Goal: Task Accomplishment & Management: Manage account settings

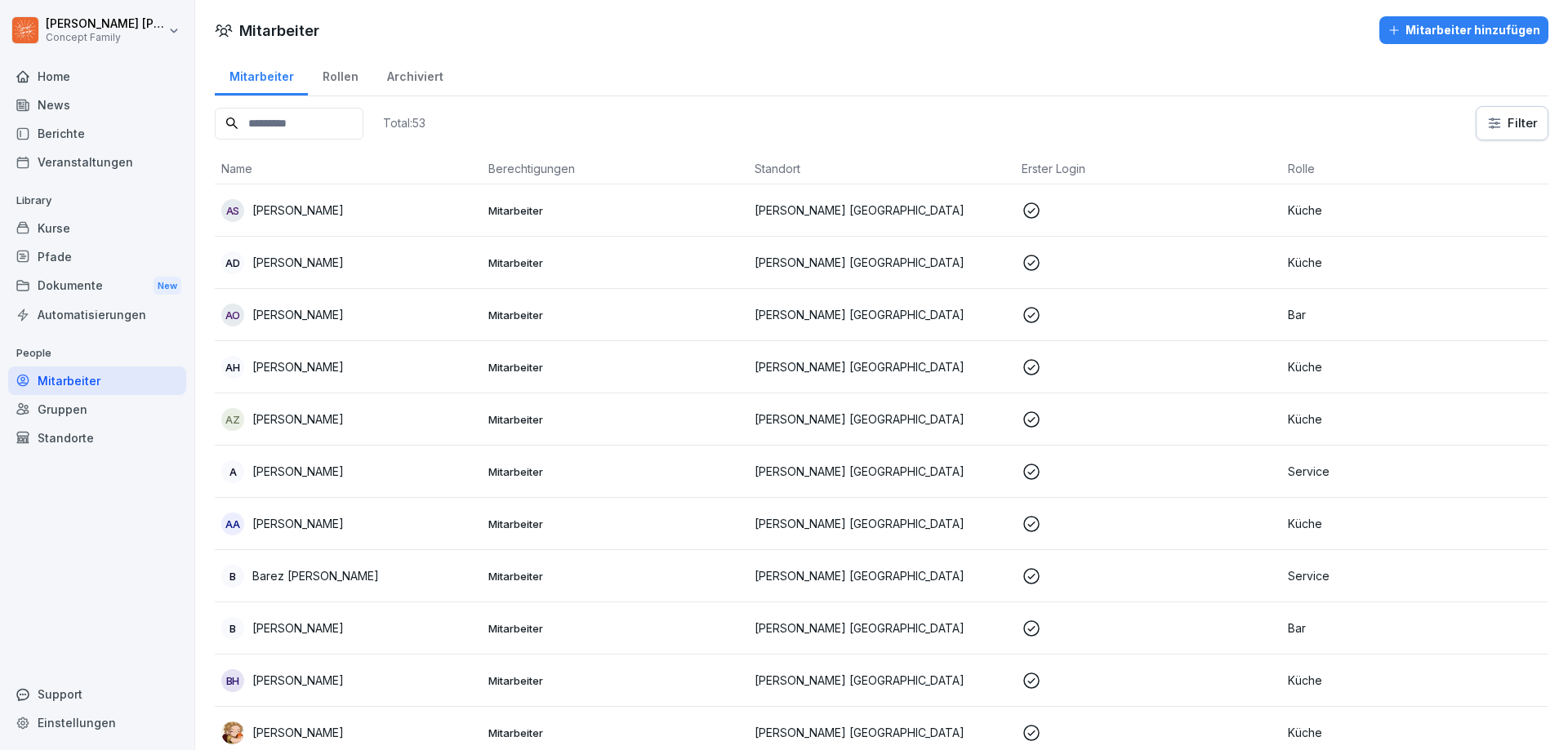
click at [108, 139] on div "Berichte" at bounding box center [97, 134] width 178 height 29
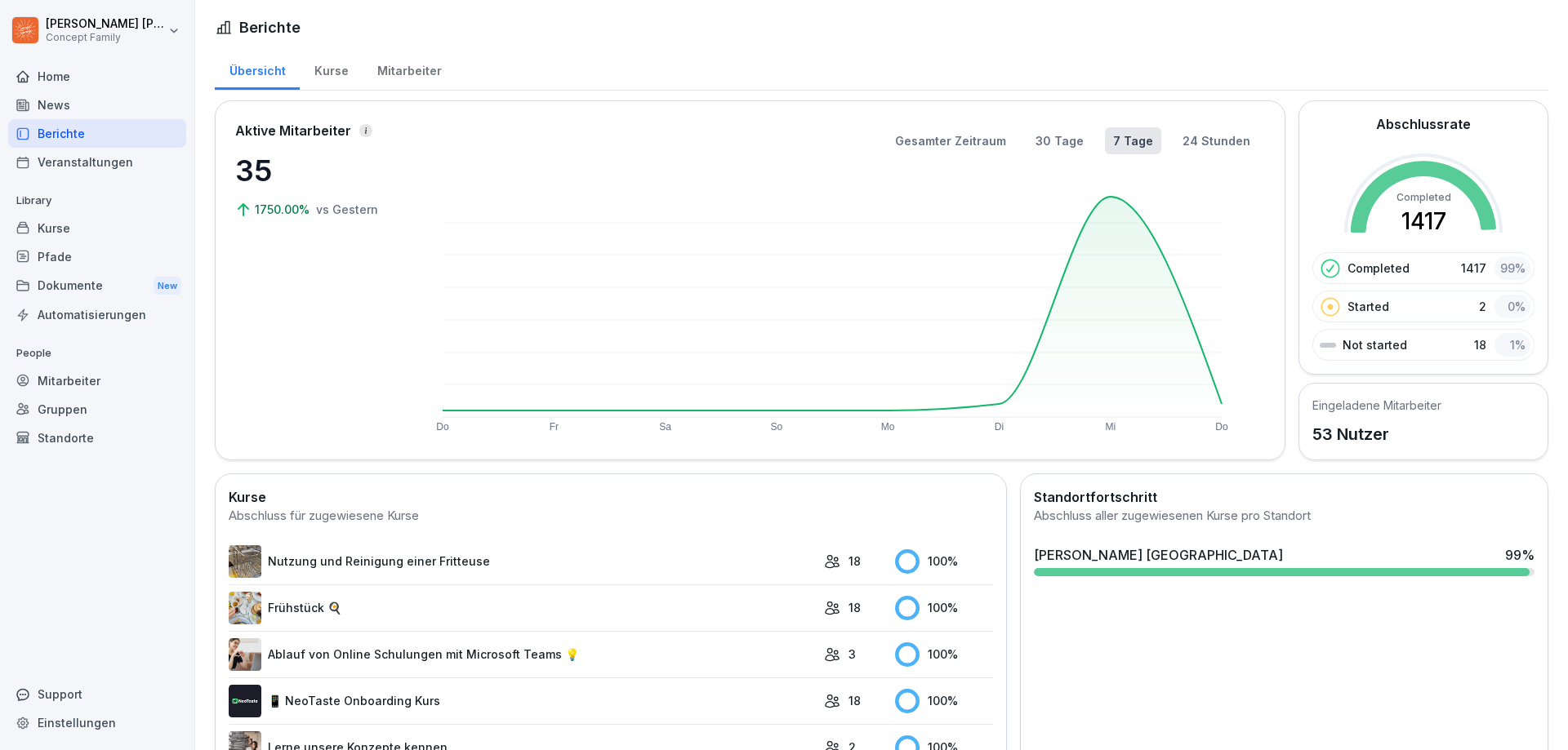
click at [412, 64] on div "Mitarbeiter" at bounding box center [408, 69] width 93 height 42
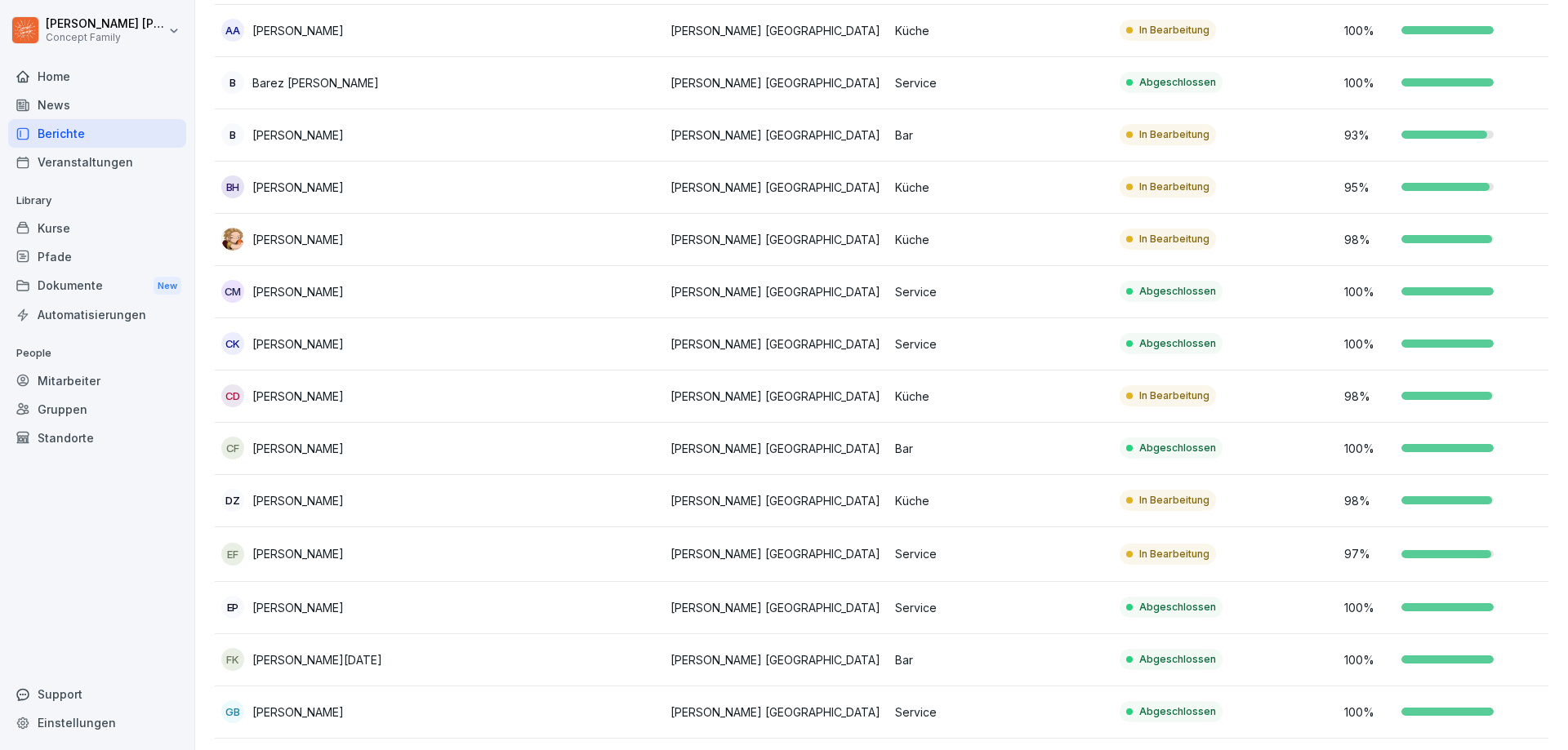
scroll to position [326, 0]
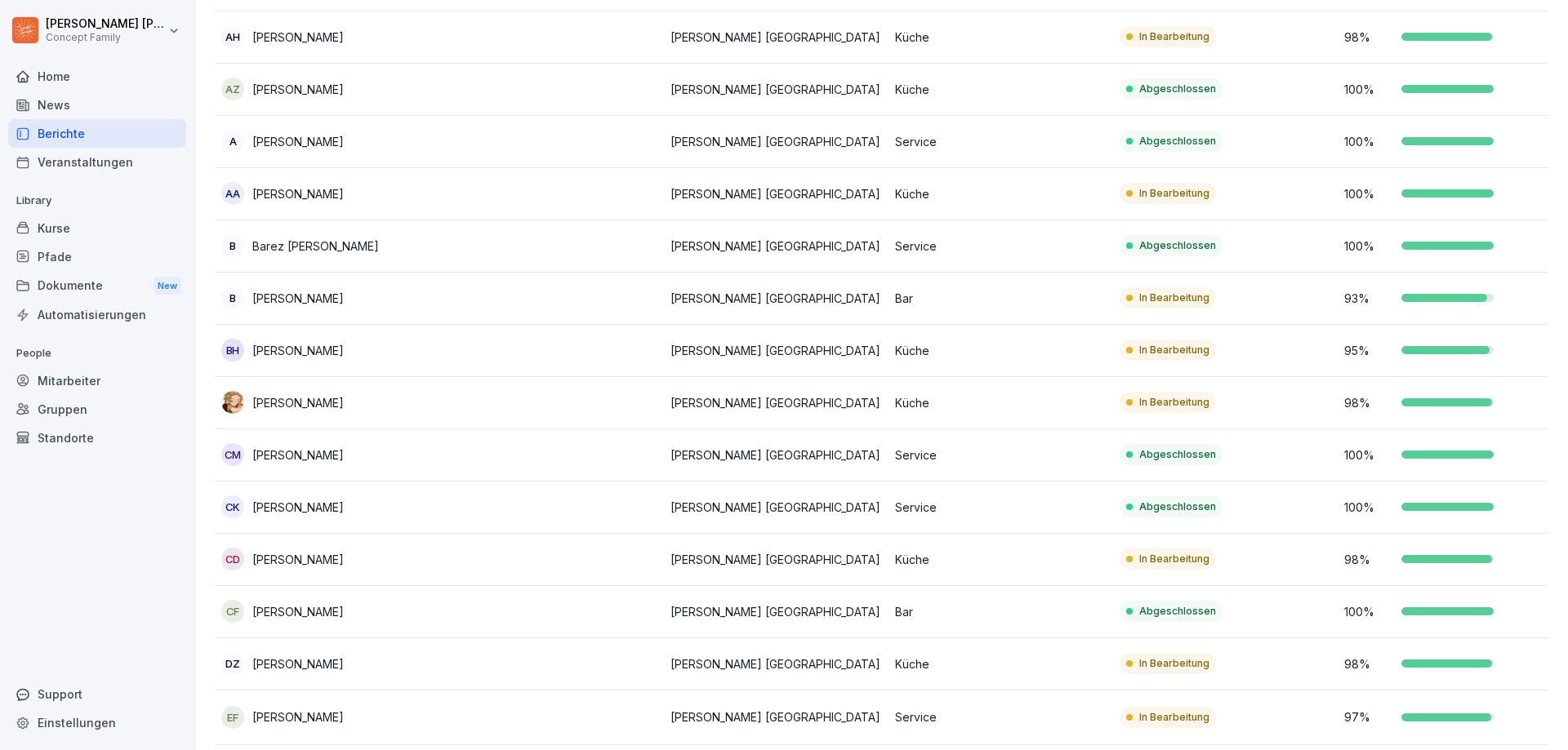
click at [618, 207] on td at bounding box center [551, 194] width 224 height 52
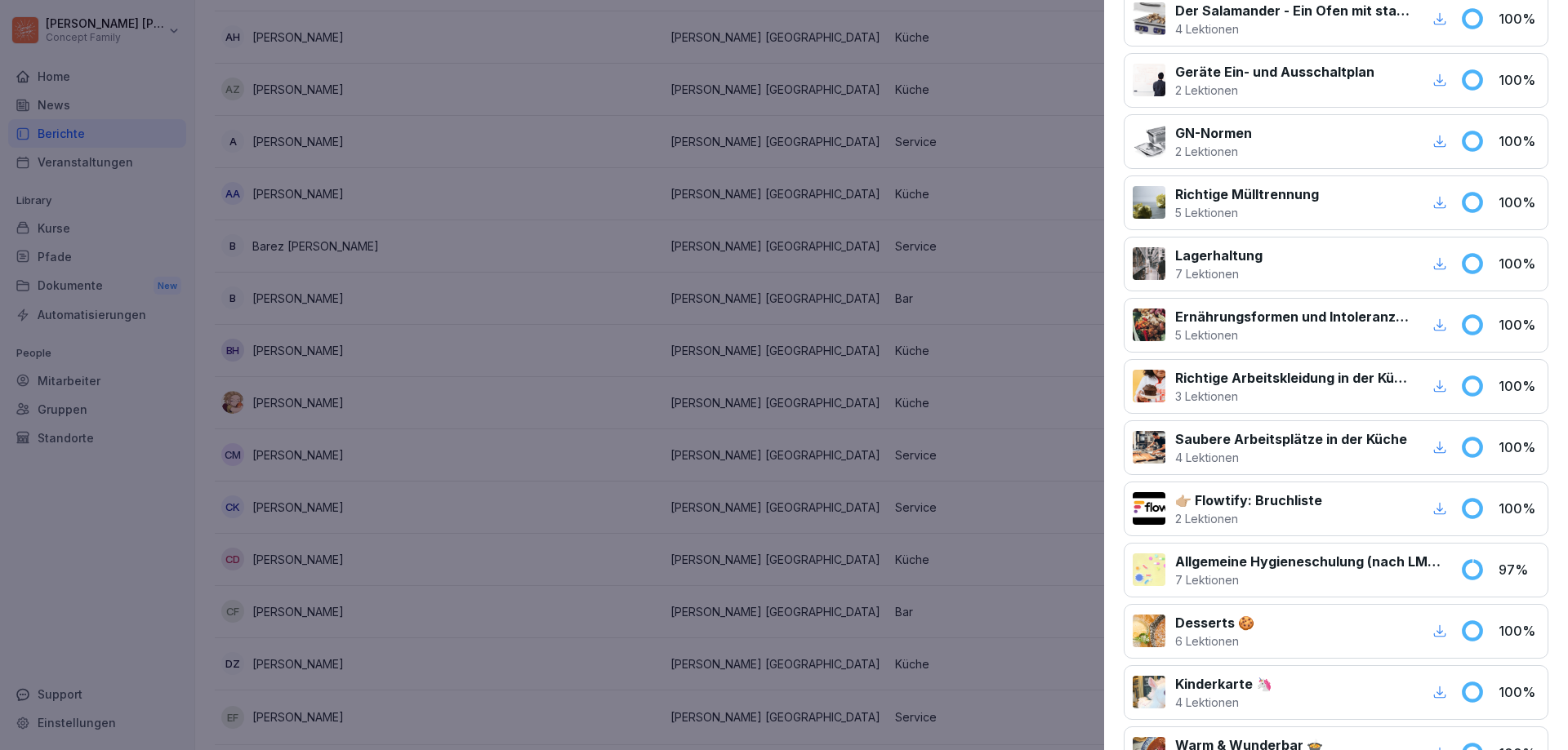
scroll to position [980, 0]
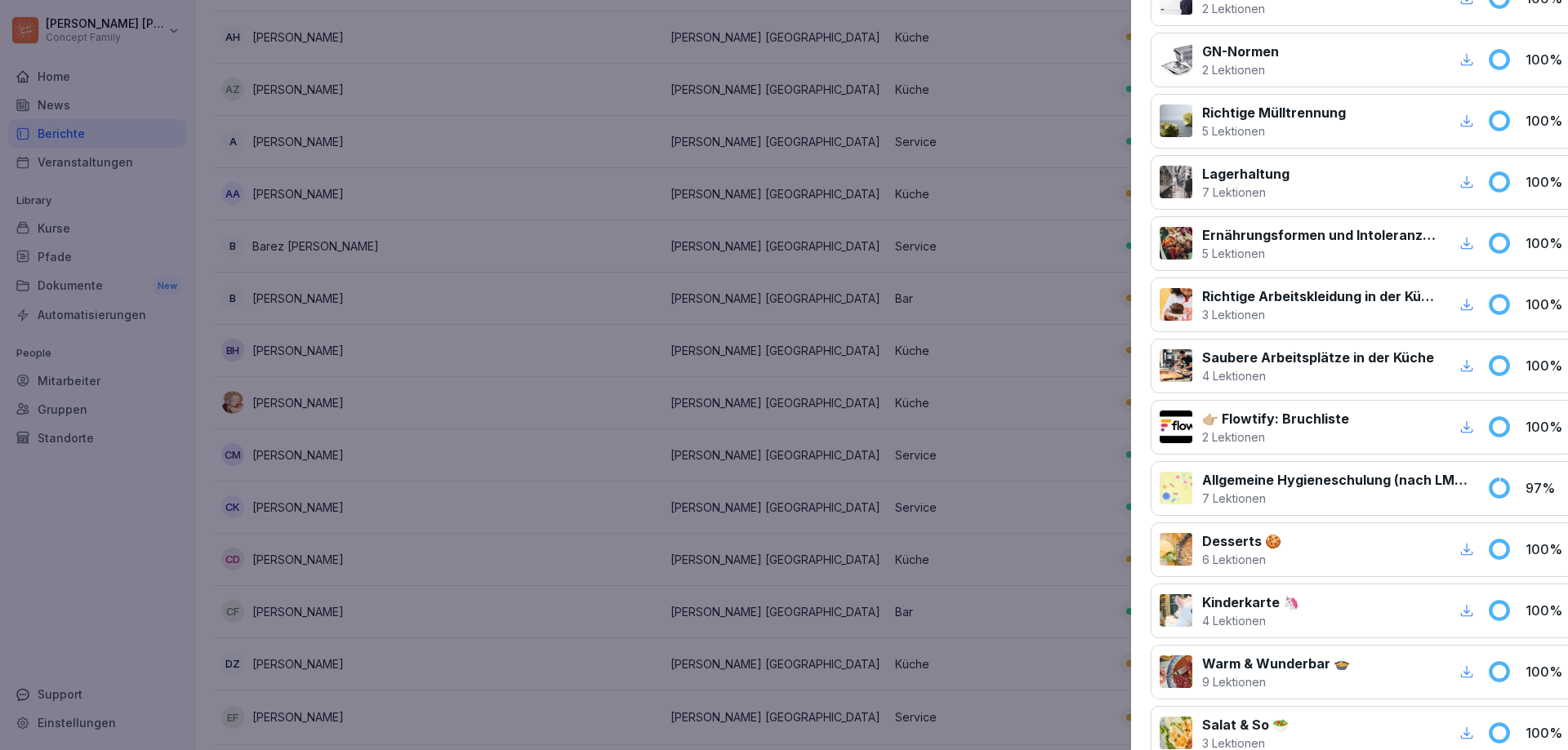
click at [969, 379] on div at bounding box center [784, 375] width 1568 height 750
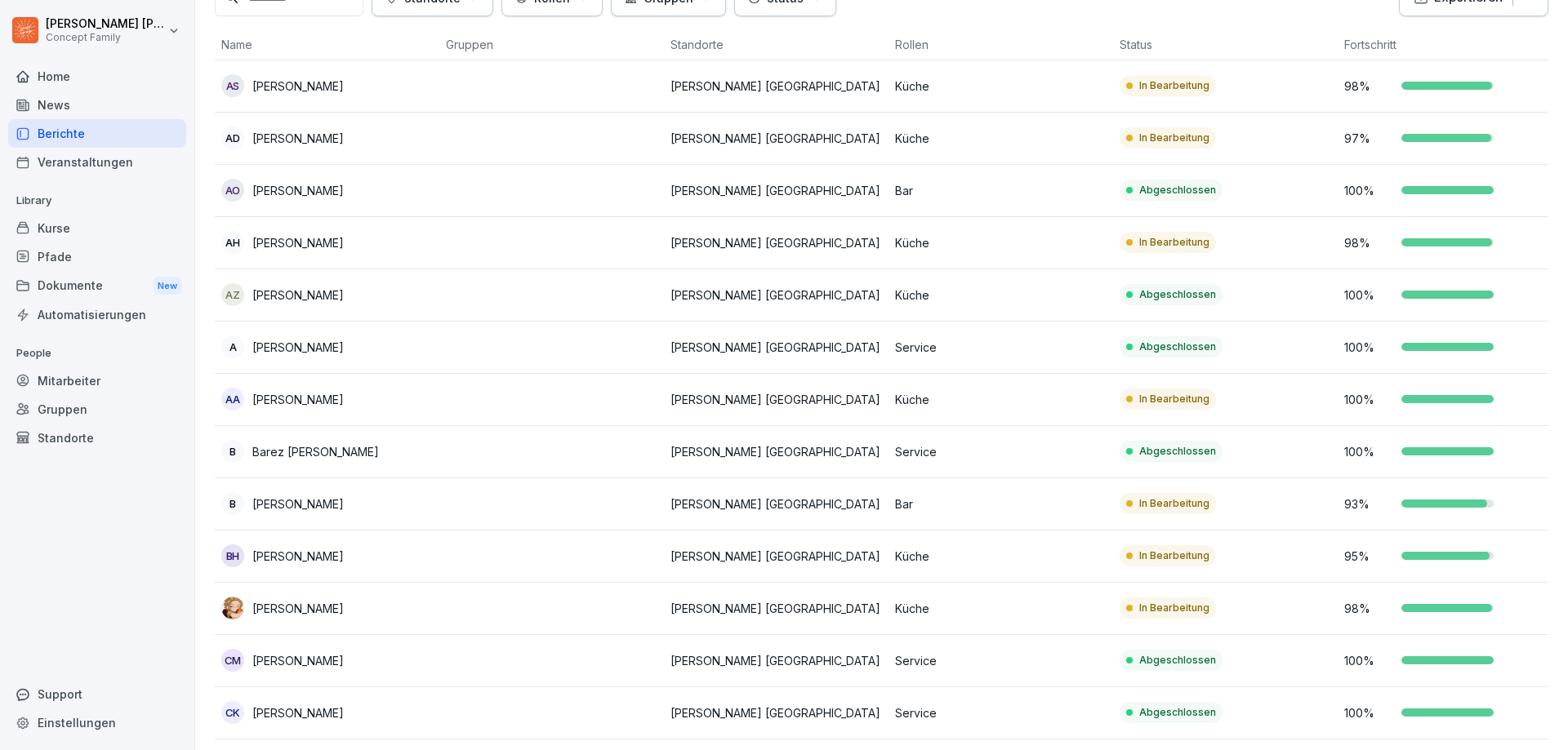
scroll to position [0, 0]
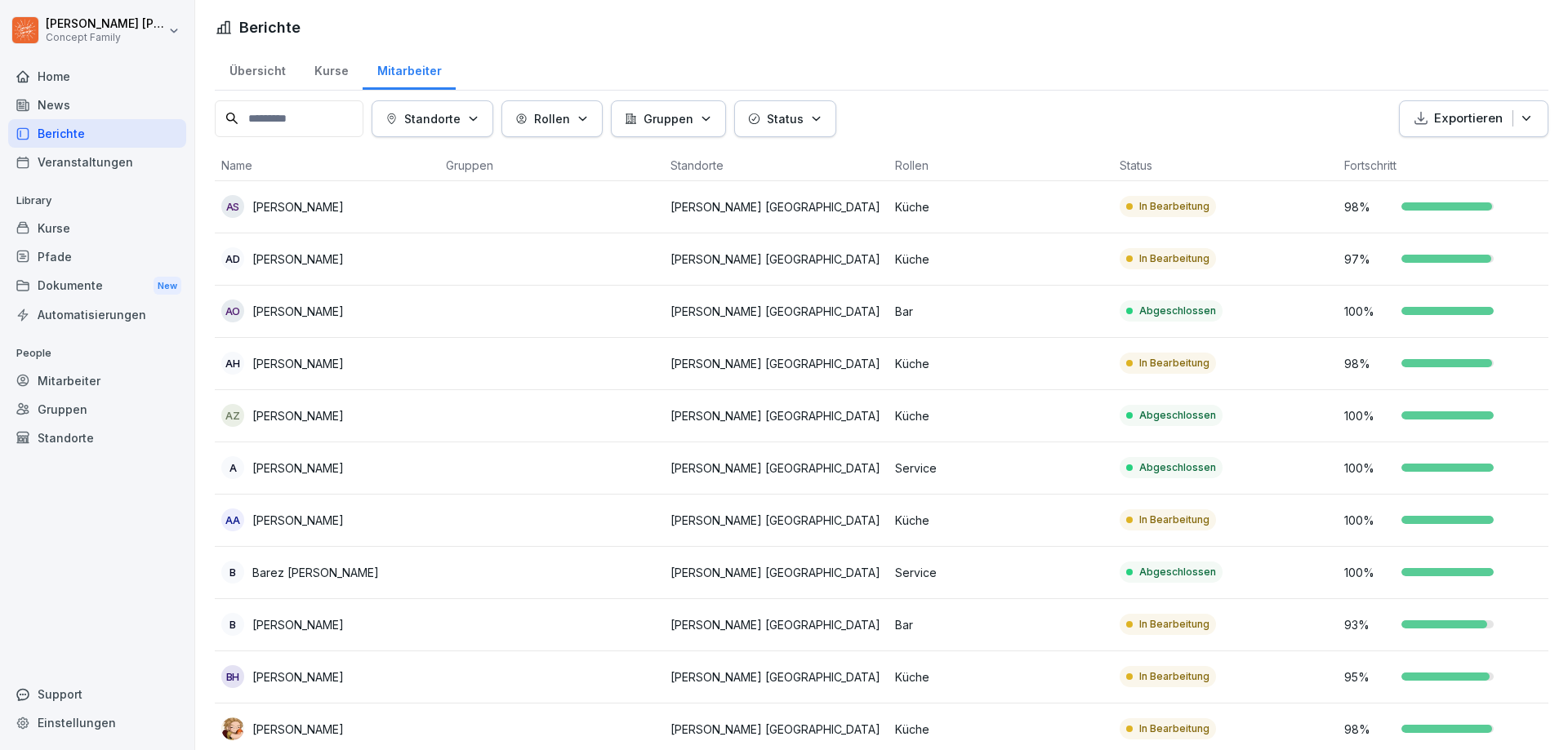
click at [333, 71] on div "Kurse" at bounding box center [332, 69] width 63 height 42
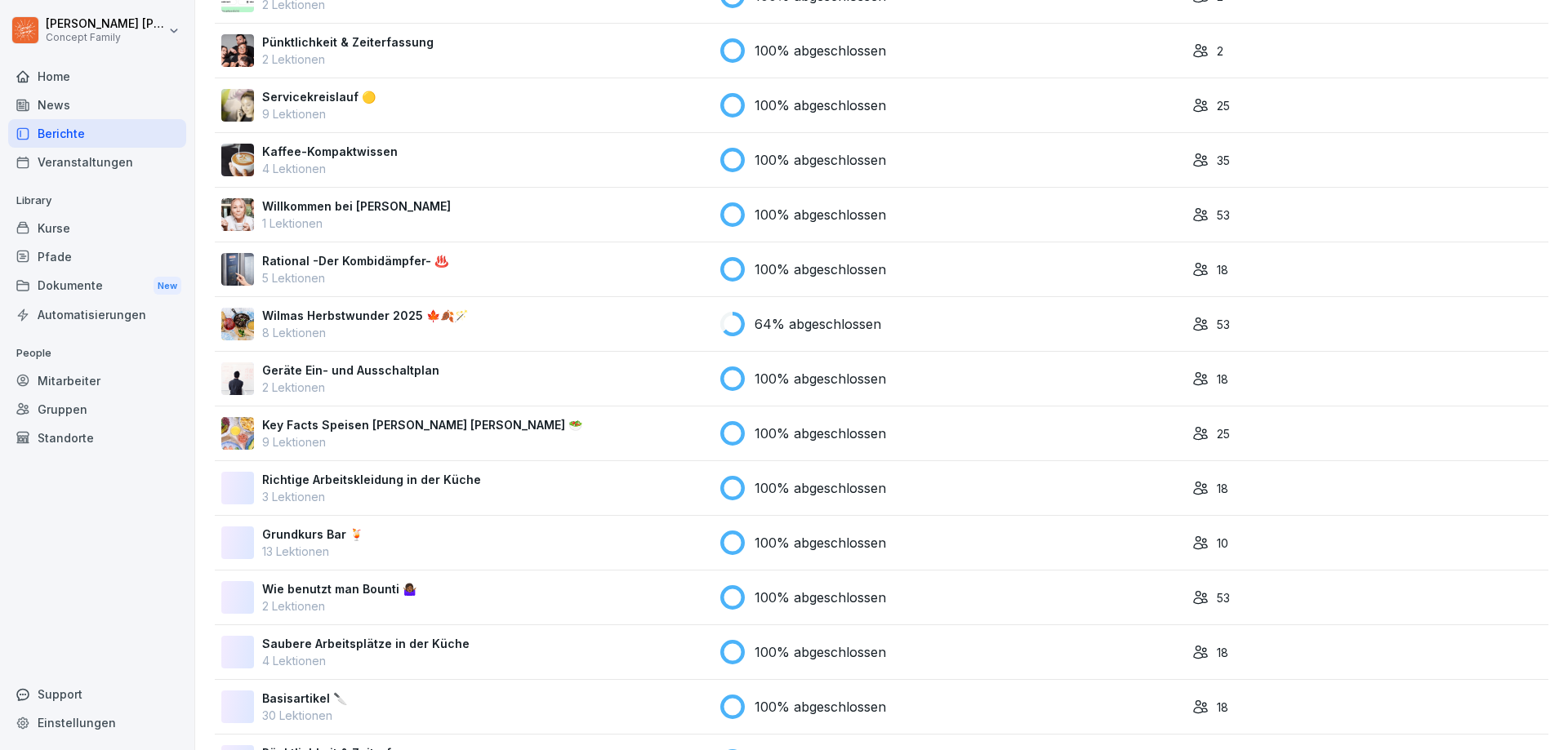
scroll to position [1143, 0]
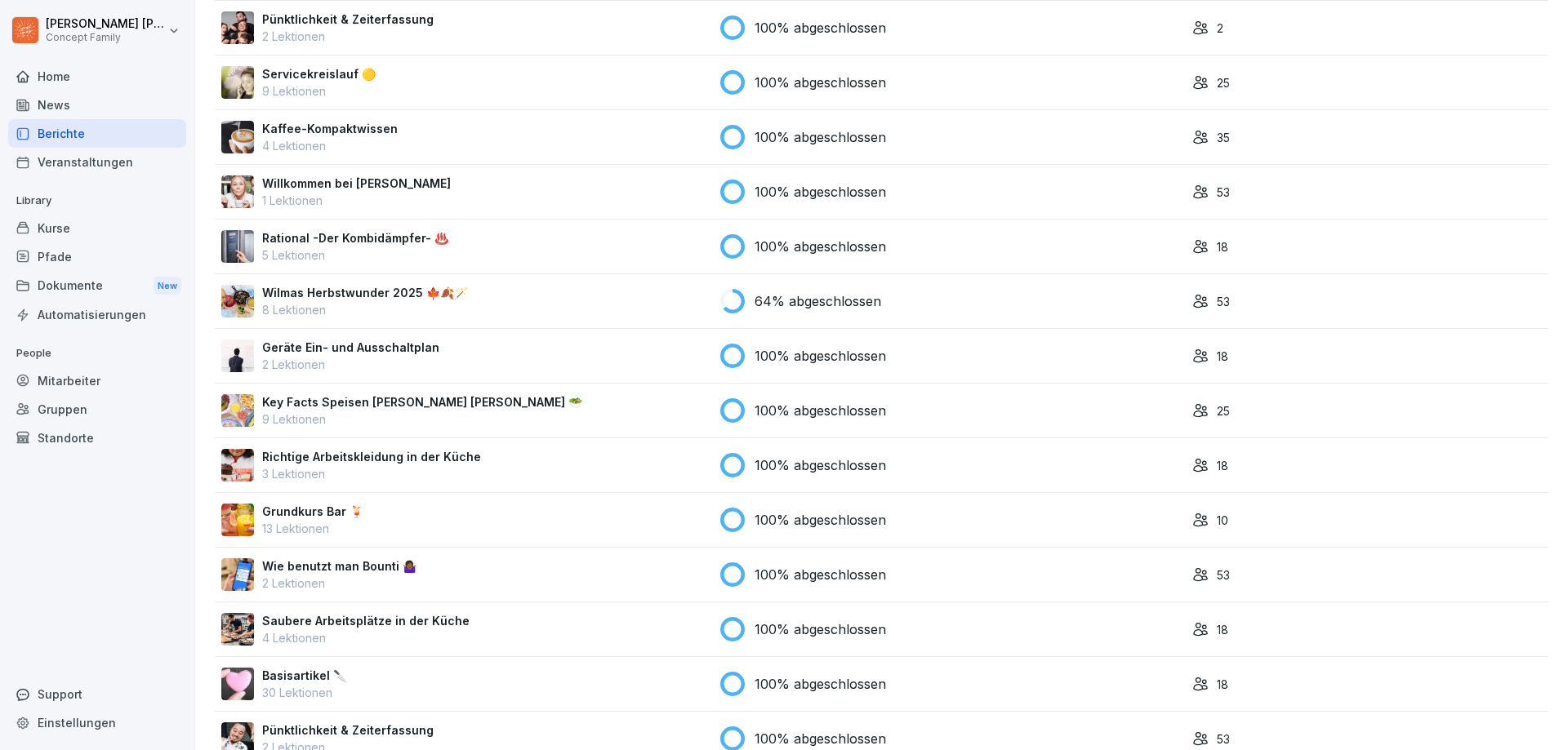
click at [762, 299] on p "64% abgeschlossen" at bounding box center [818, 302] width 127 height 20
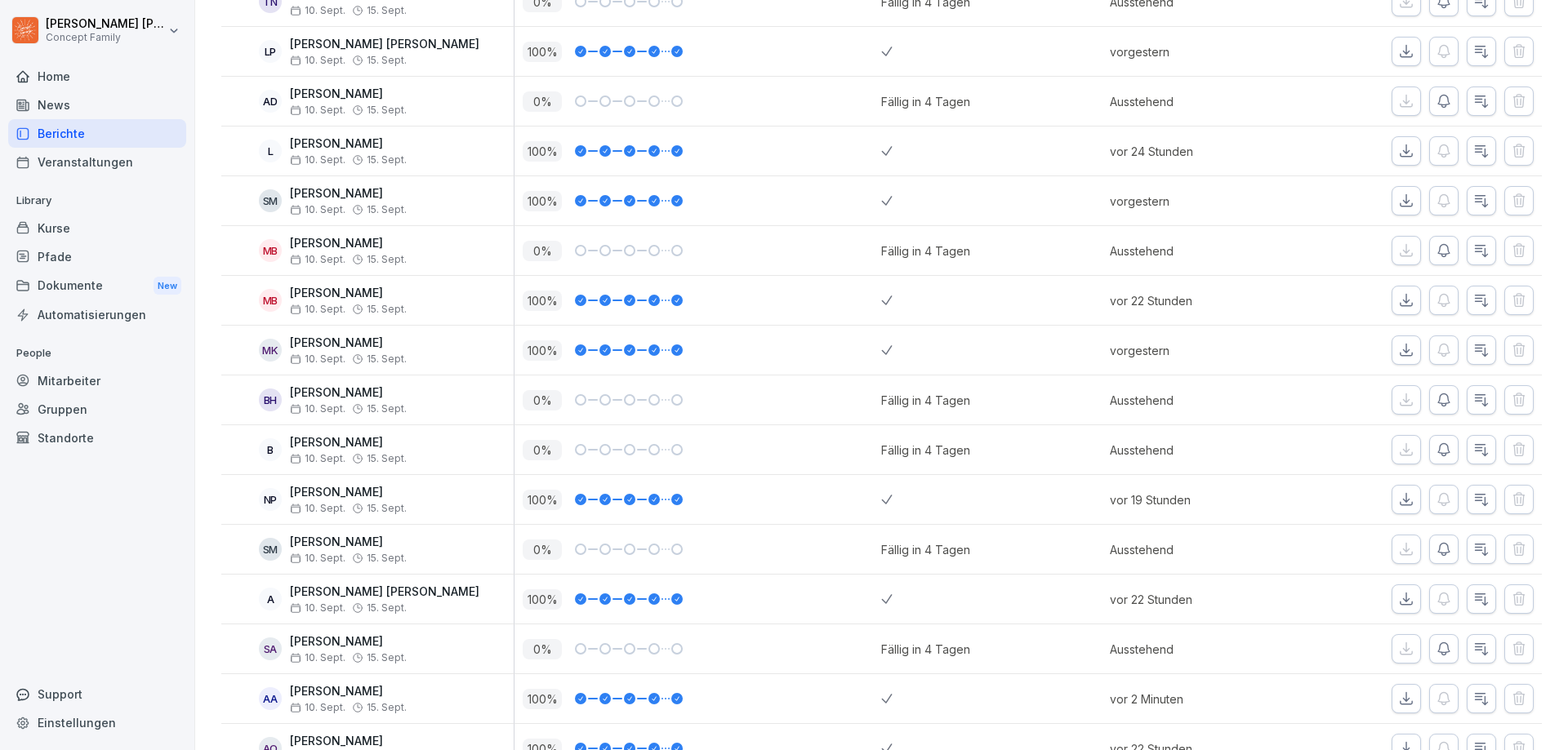
scroll to position [2242, 0]
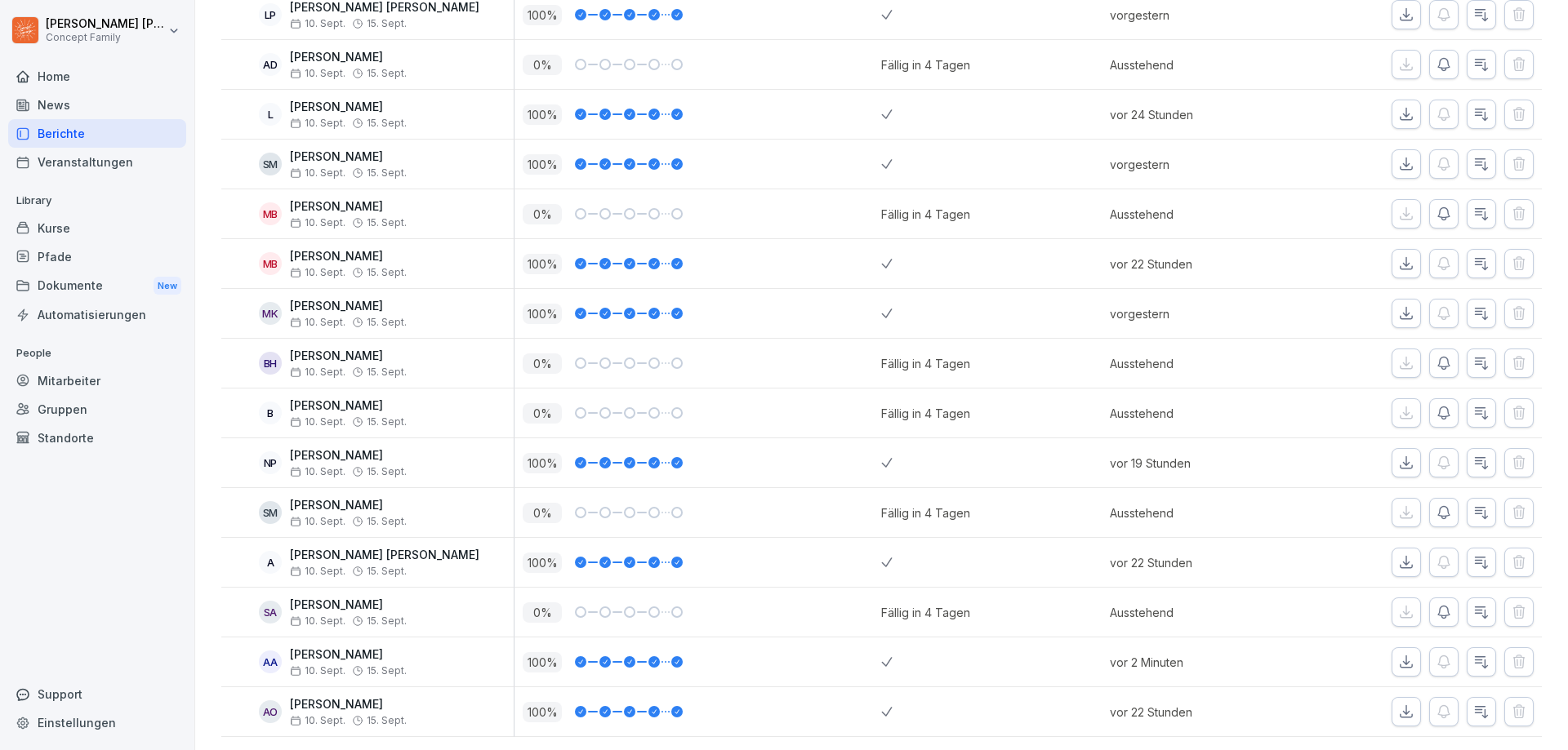
click at [1435, 504] on icon "button" at bounding box center [1443, 512] width 16 height 16
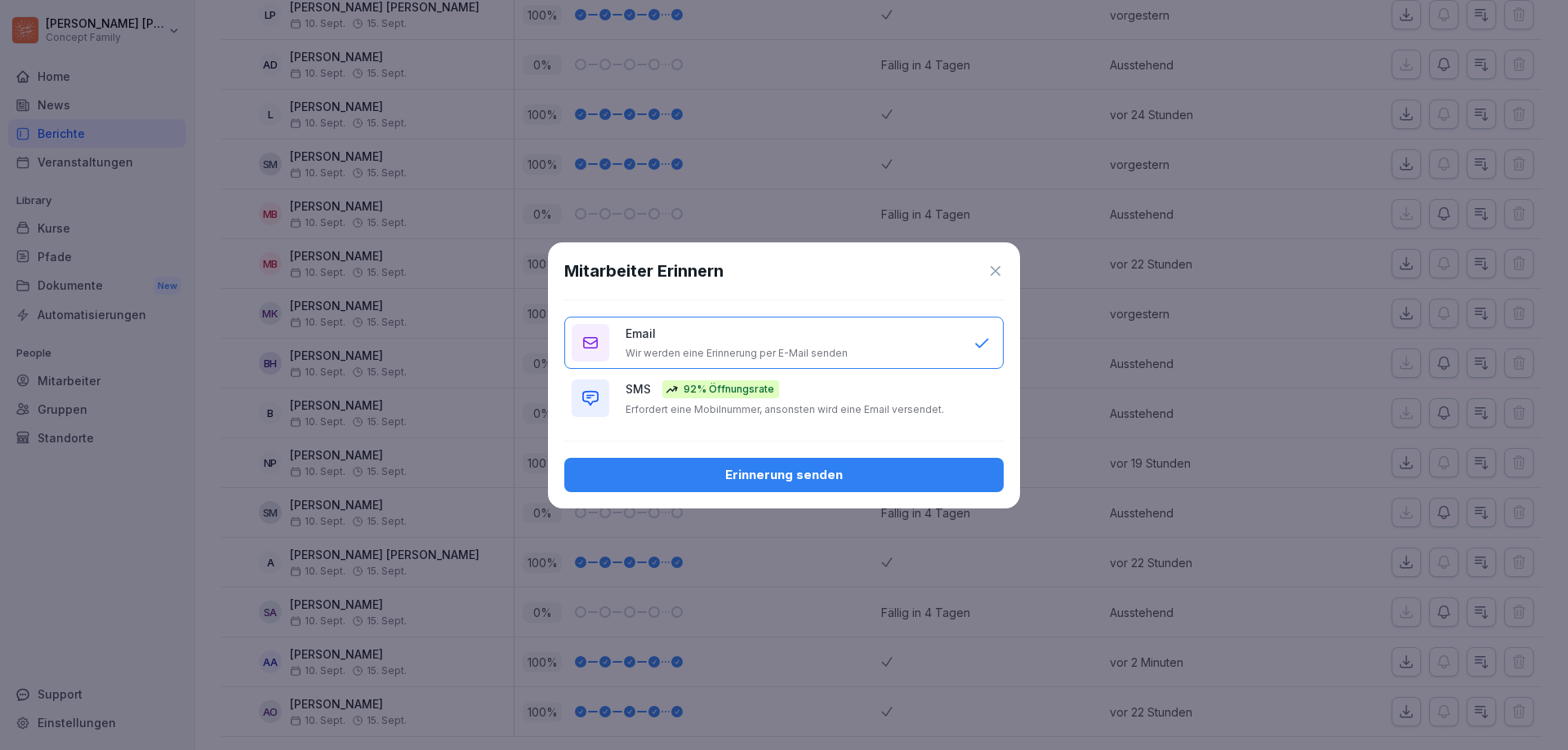
click at [834, 477] on div "Erinnerung senden" at bounding box center [784, 475] width 413 height 18
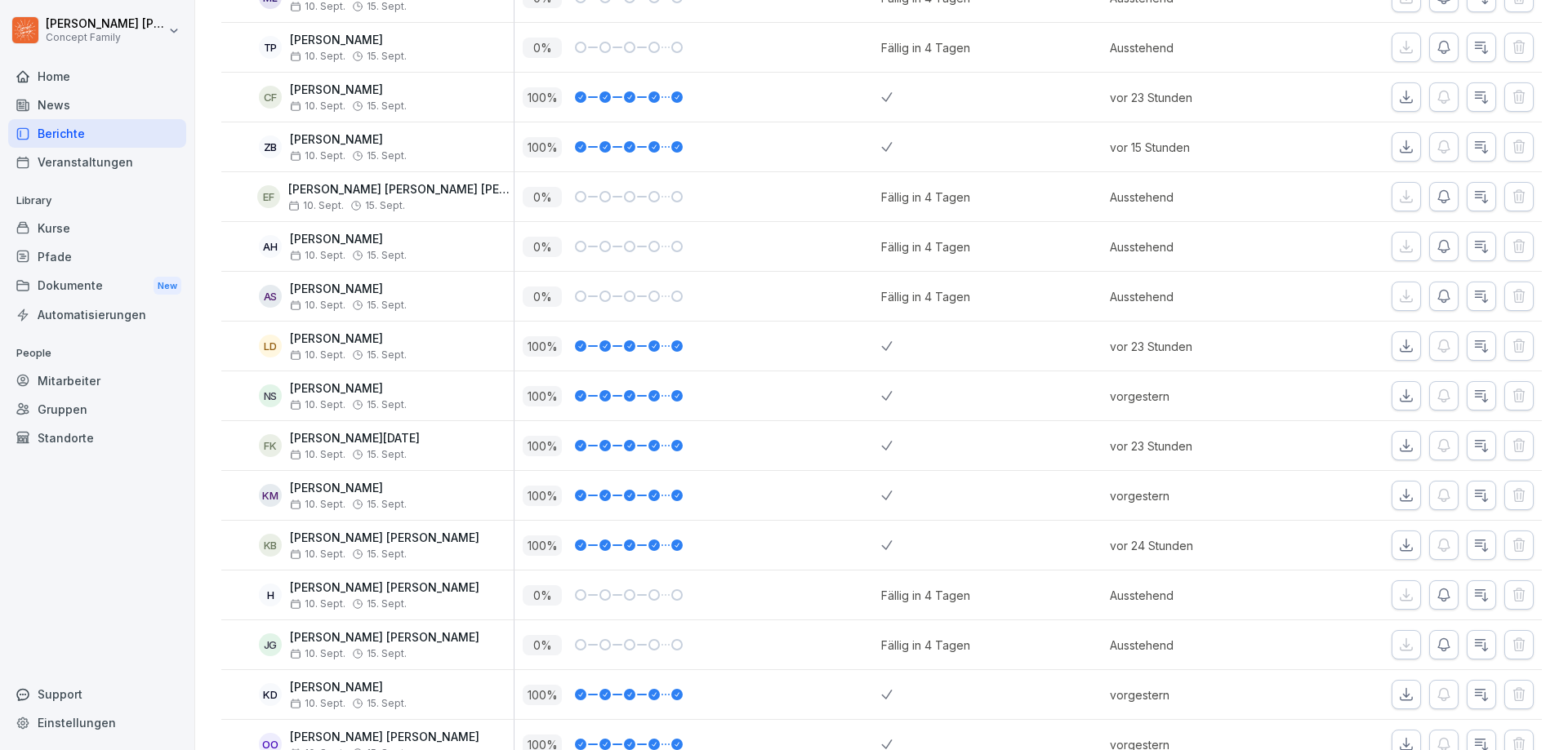
scroll to position [1262, 0]
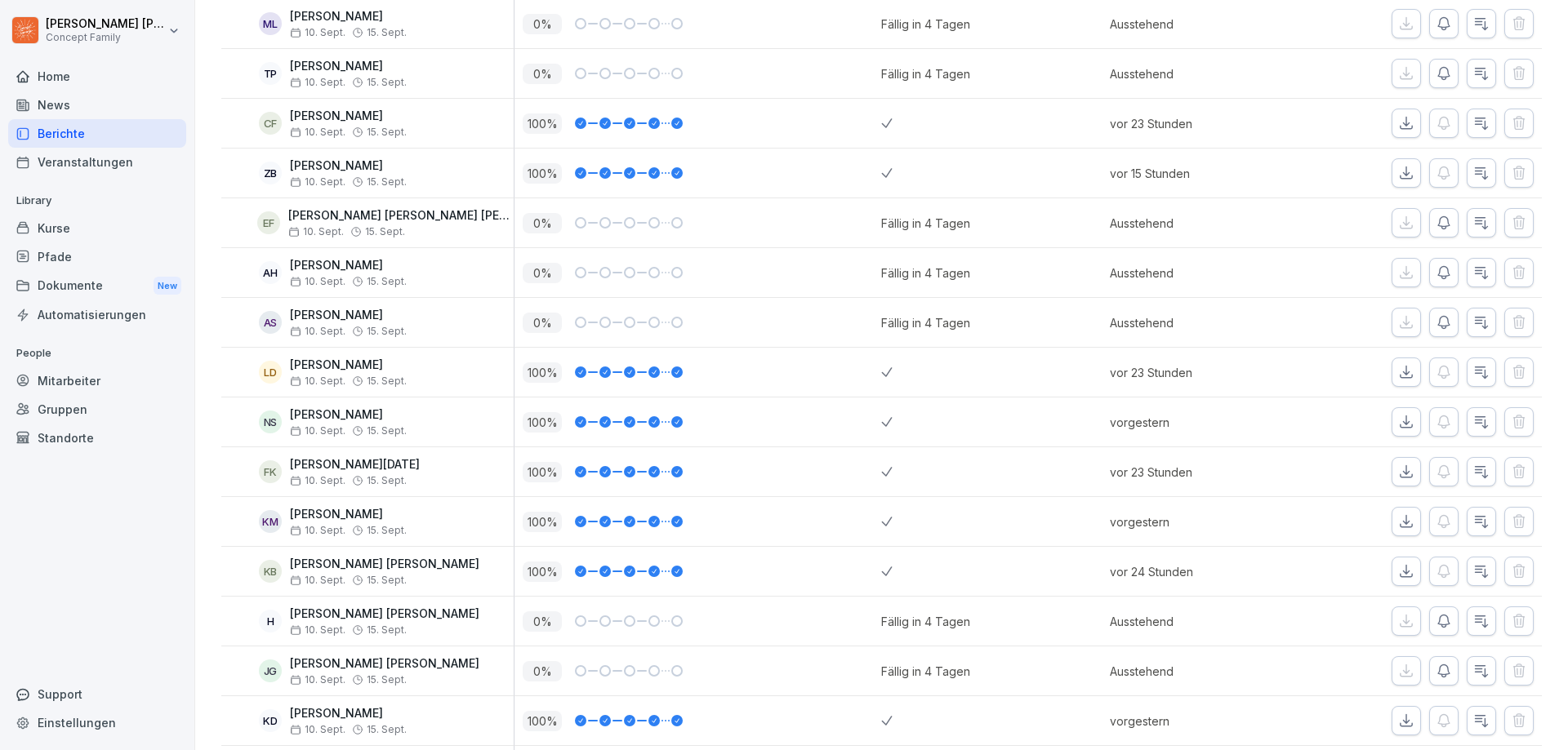
click at [1438, 277] on icon "button" at bounding box center [1443, 273] width 12 height 13
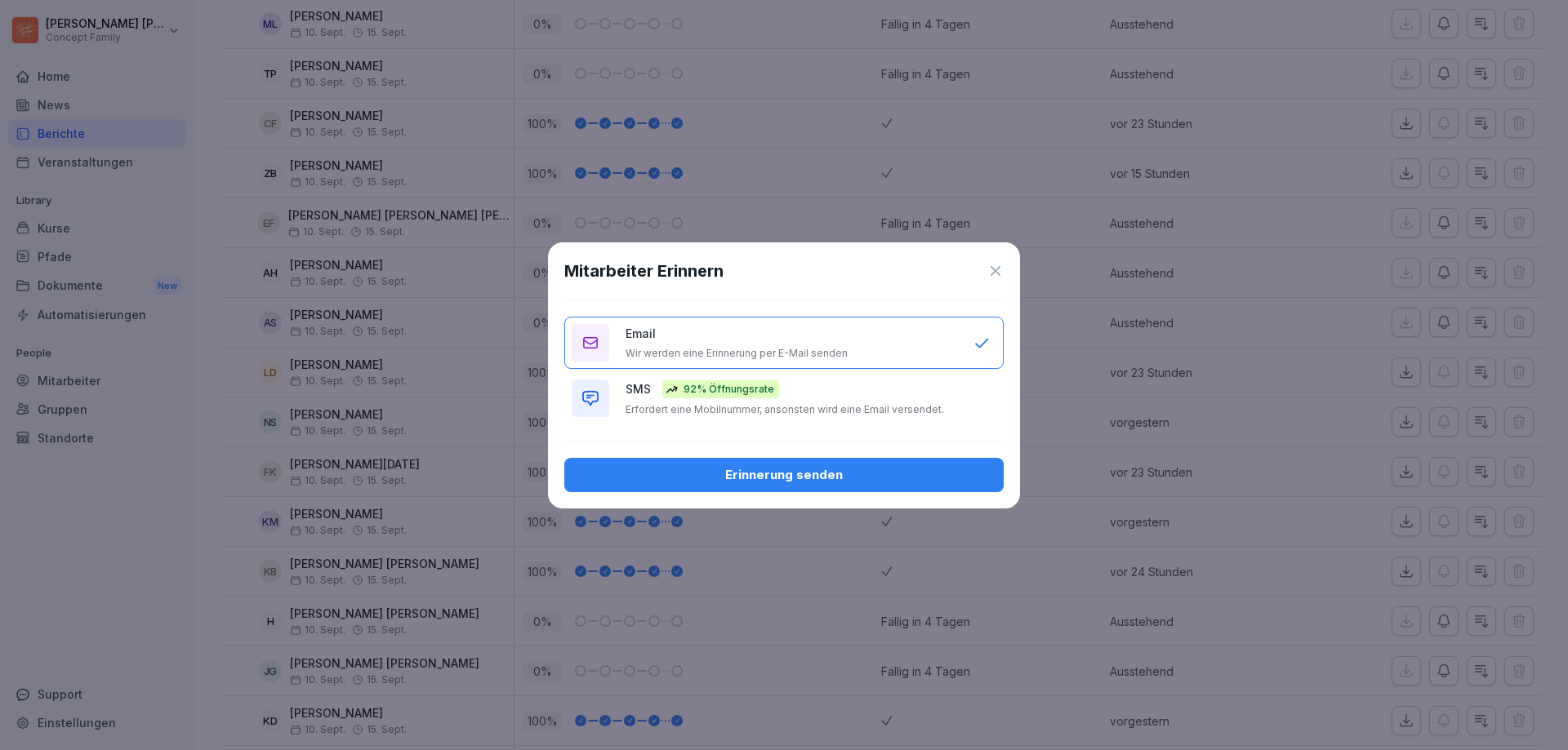
click at [859, 478] on div "Erinnerung senden" at bounding box center [784, 475] width 413 height 18
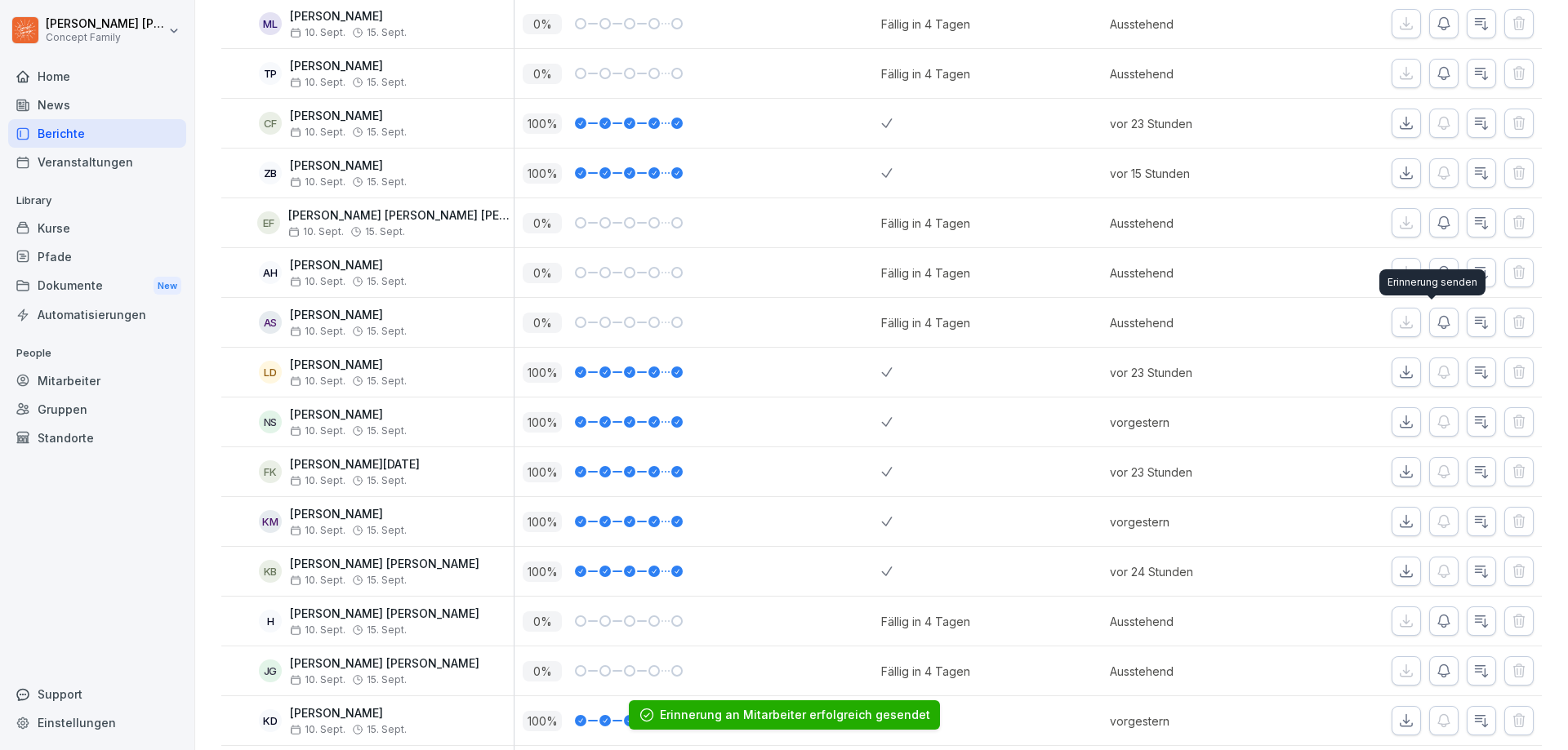
click at [1437, 318] on icon "button" at bounding box center [1443, 323] width 16 height 16
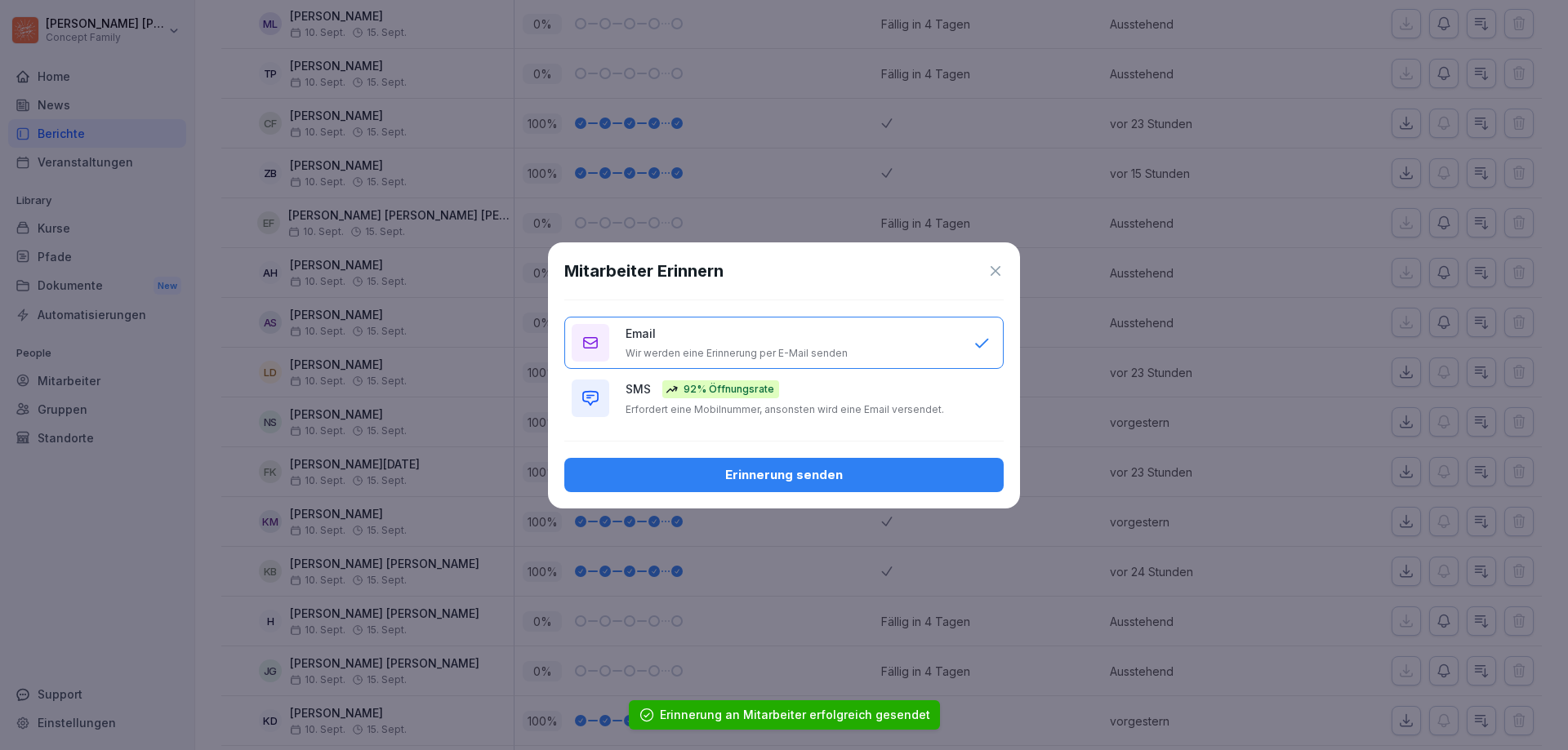
click at [819, 473] on div "Erinnerung senden" at bounding box center [784, 475] width 413 height 18
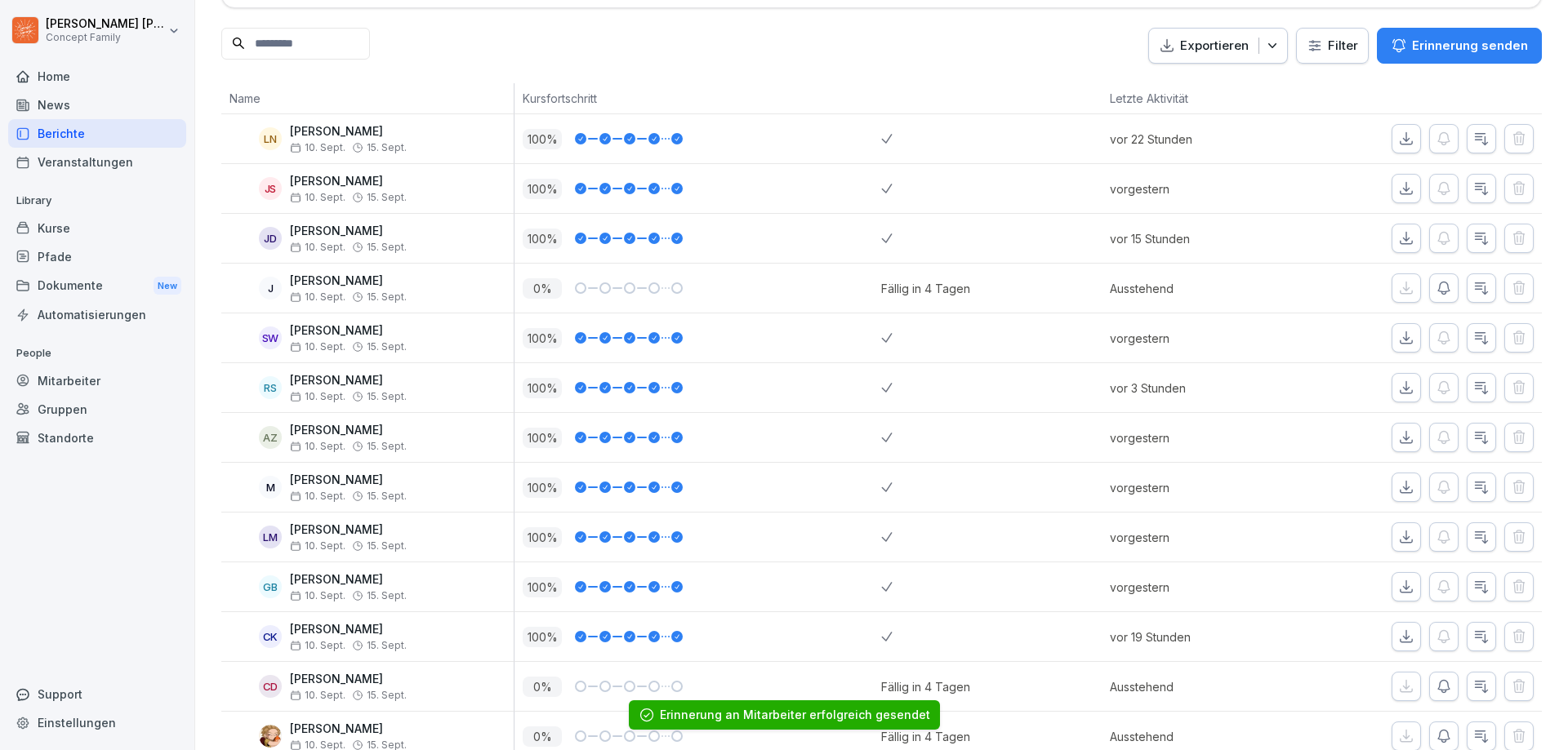
scroll to position [528, 0]
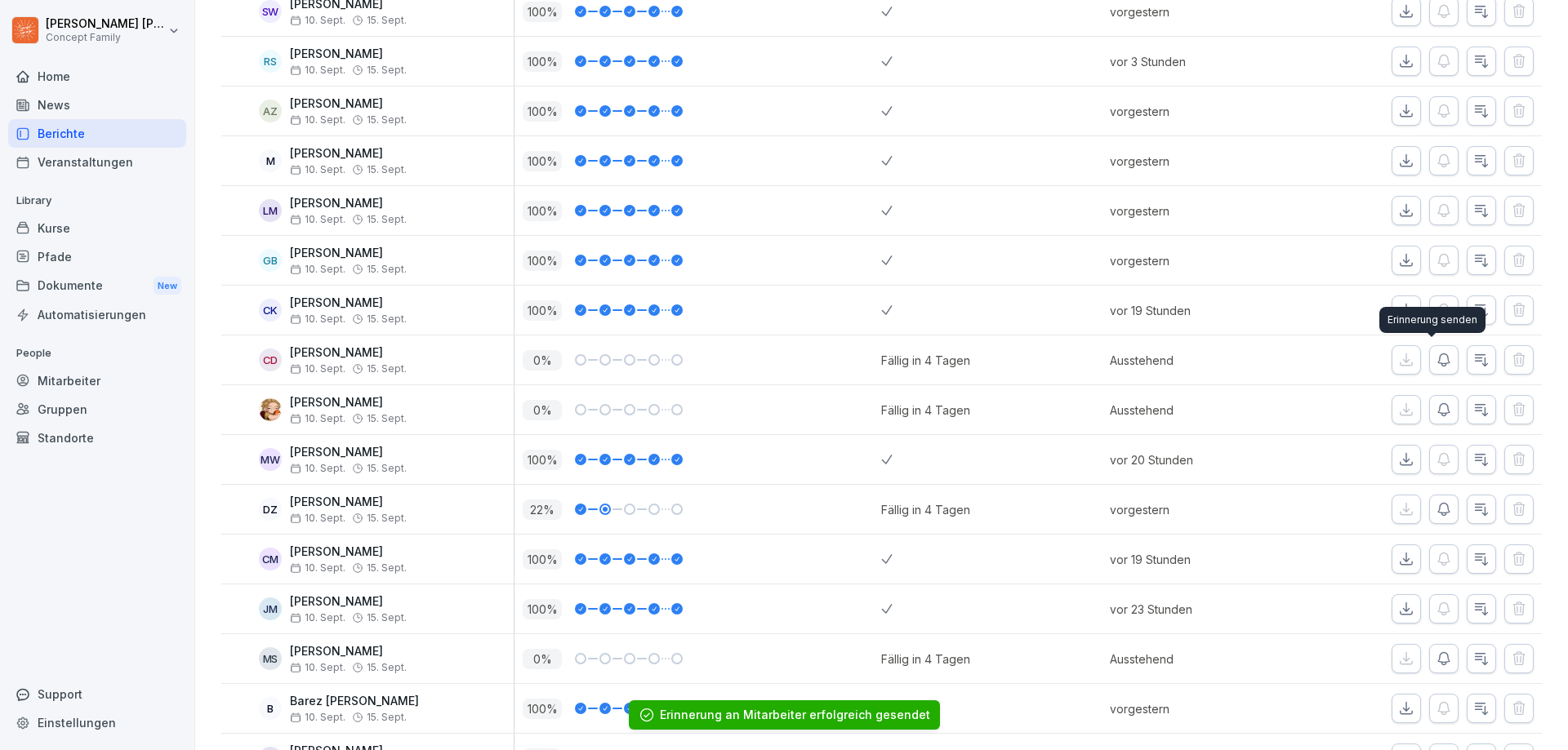
click at [1435, 360] on icon "button" at bounding box center [1443, 360] width 16 height 16
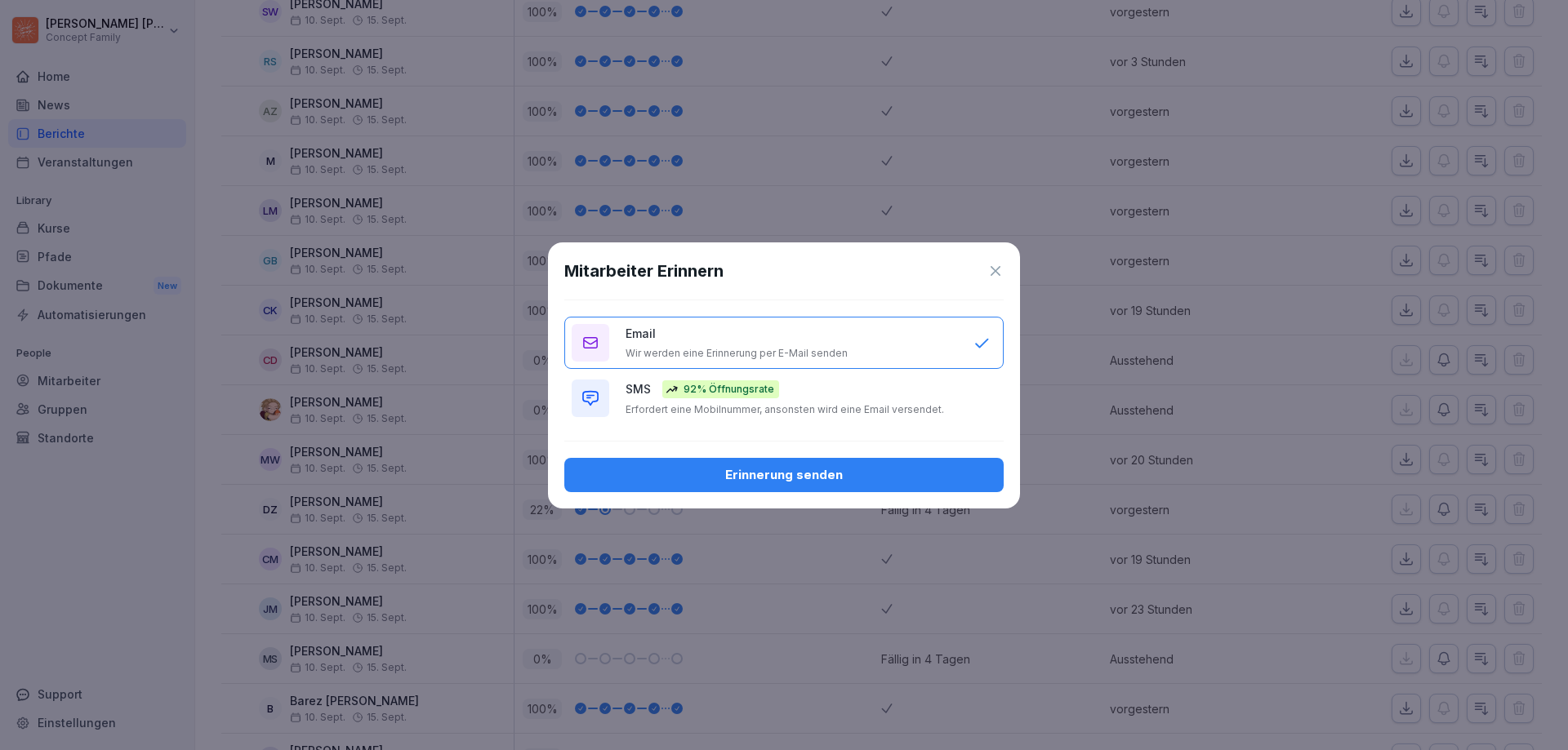
click at [831, 471] on div "Erinnerung senden" at bounding box center [784, 475] width 413 height 18
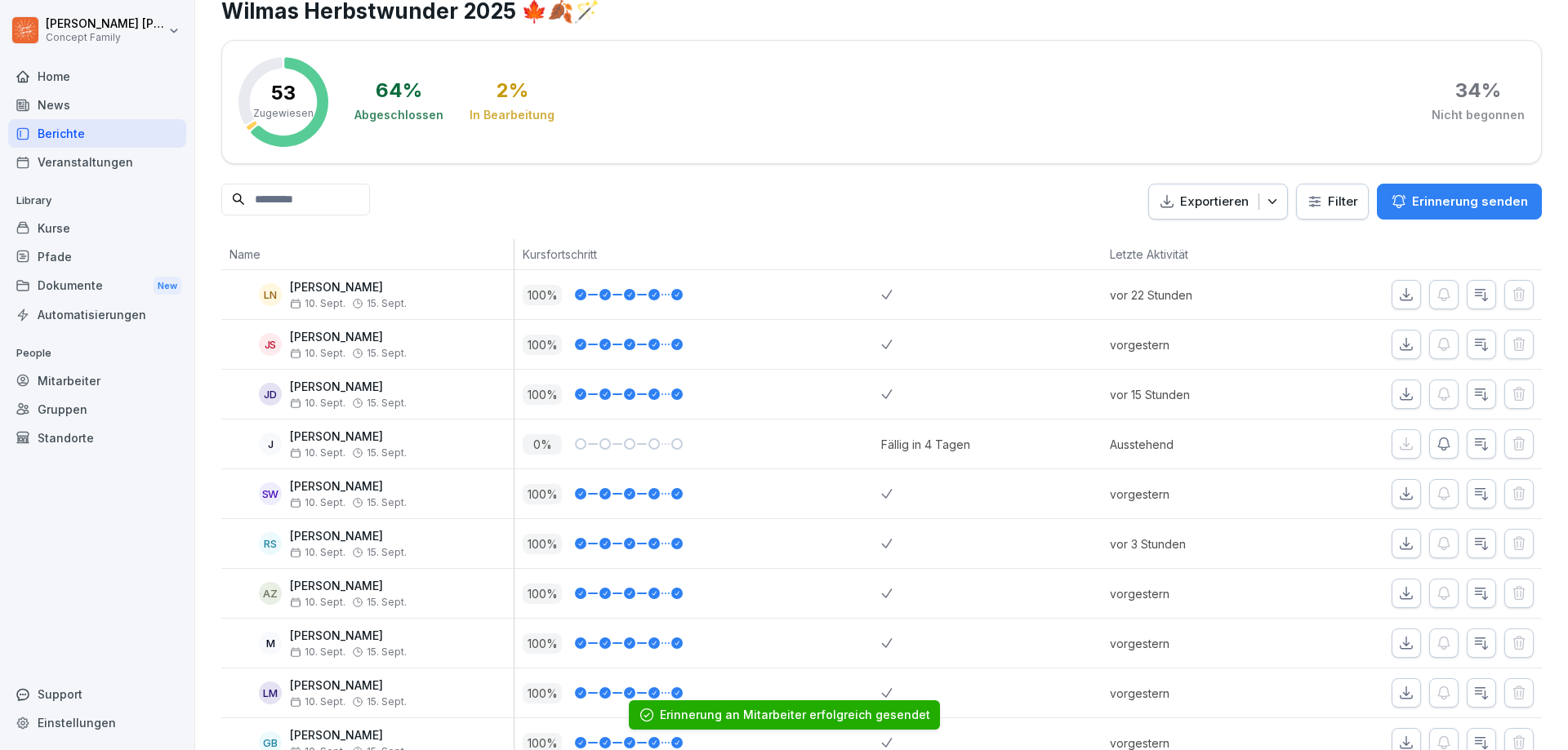
scroll to position [38, 0]
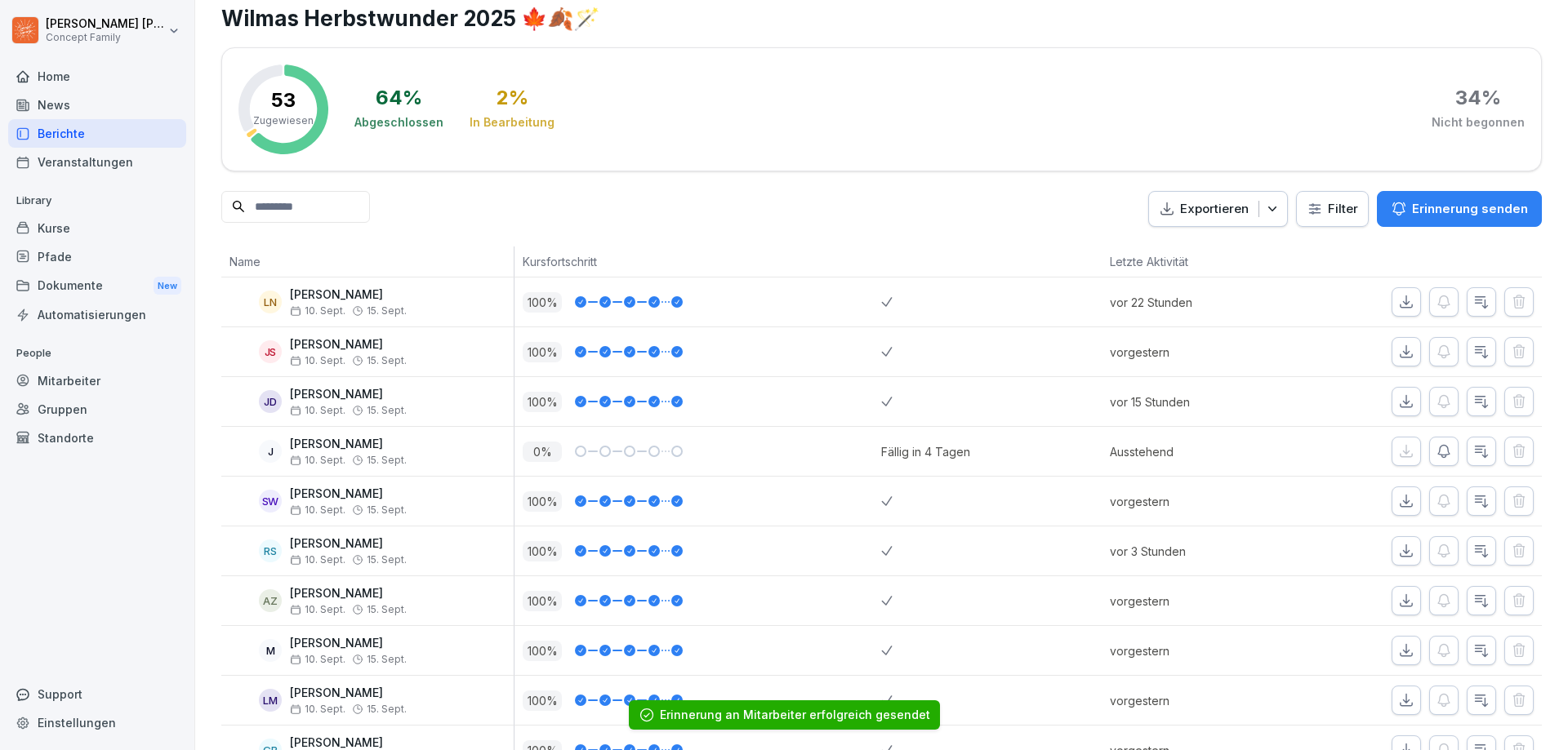
click at [1435, 451] on icon "button" at bounding box center [1443, 452] width 16 height 16
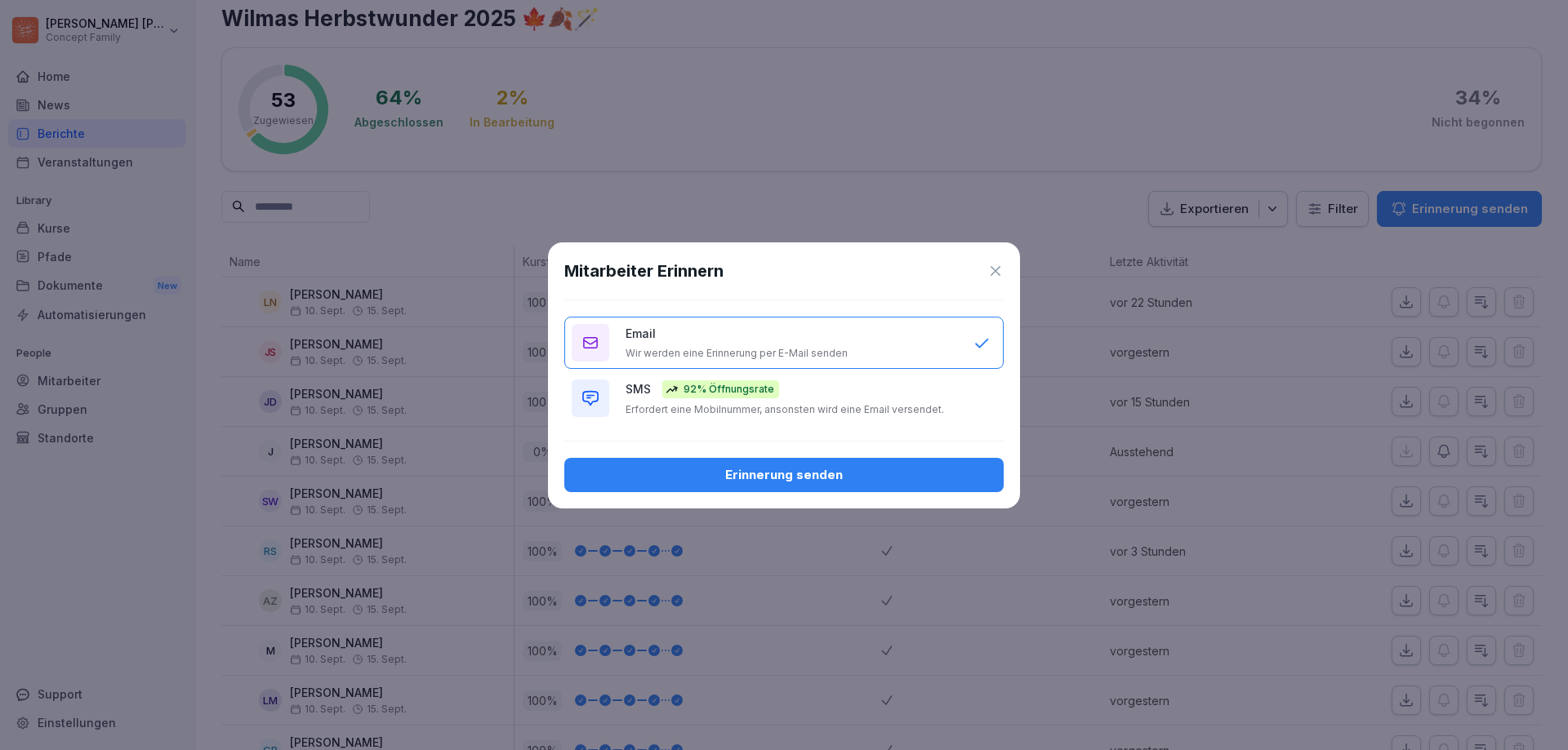
click at [863, 473] on div "Erinnerung senden" at bounding box center [784, 475] width 413 height 18
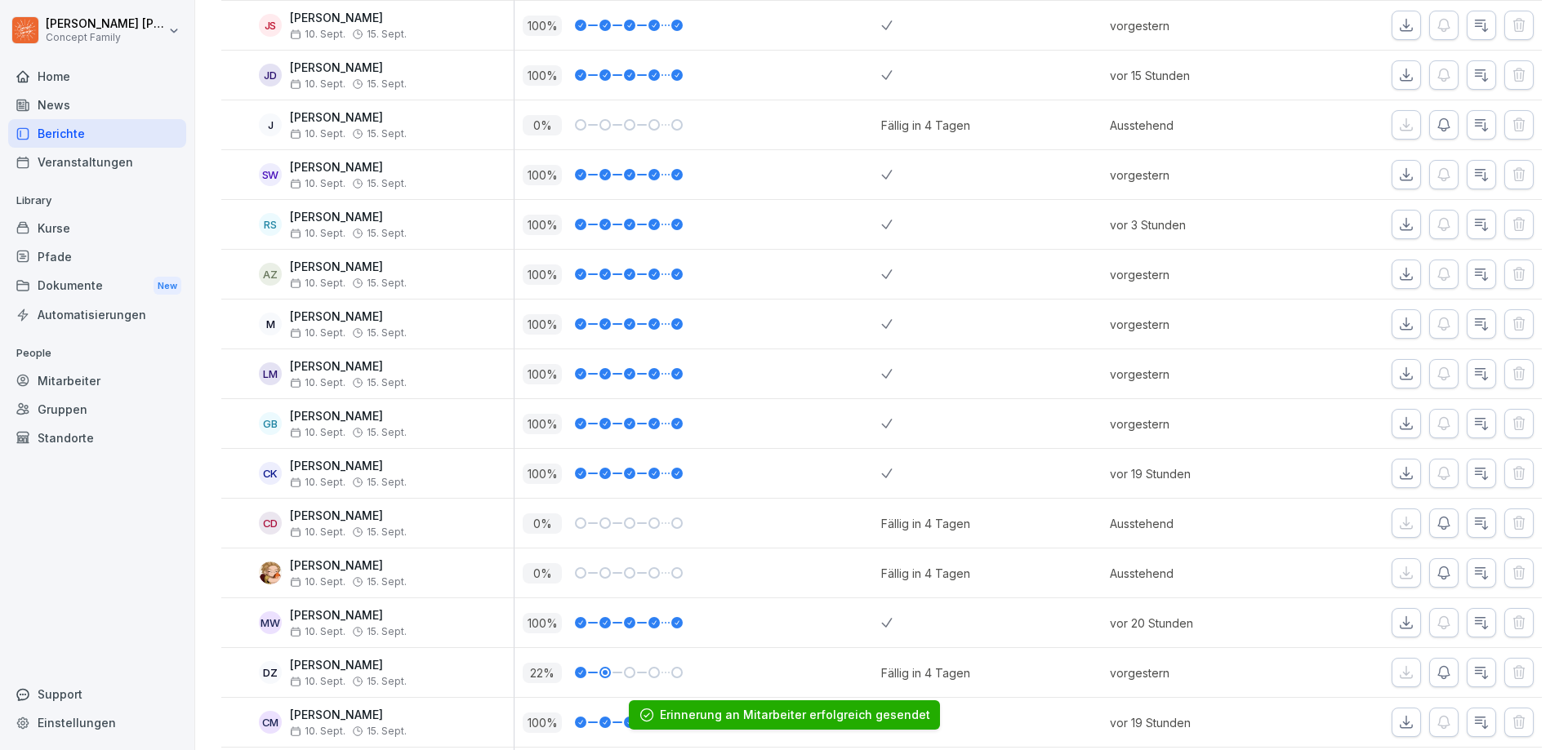
scroll to position [690, 0]
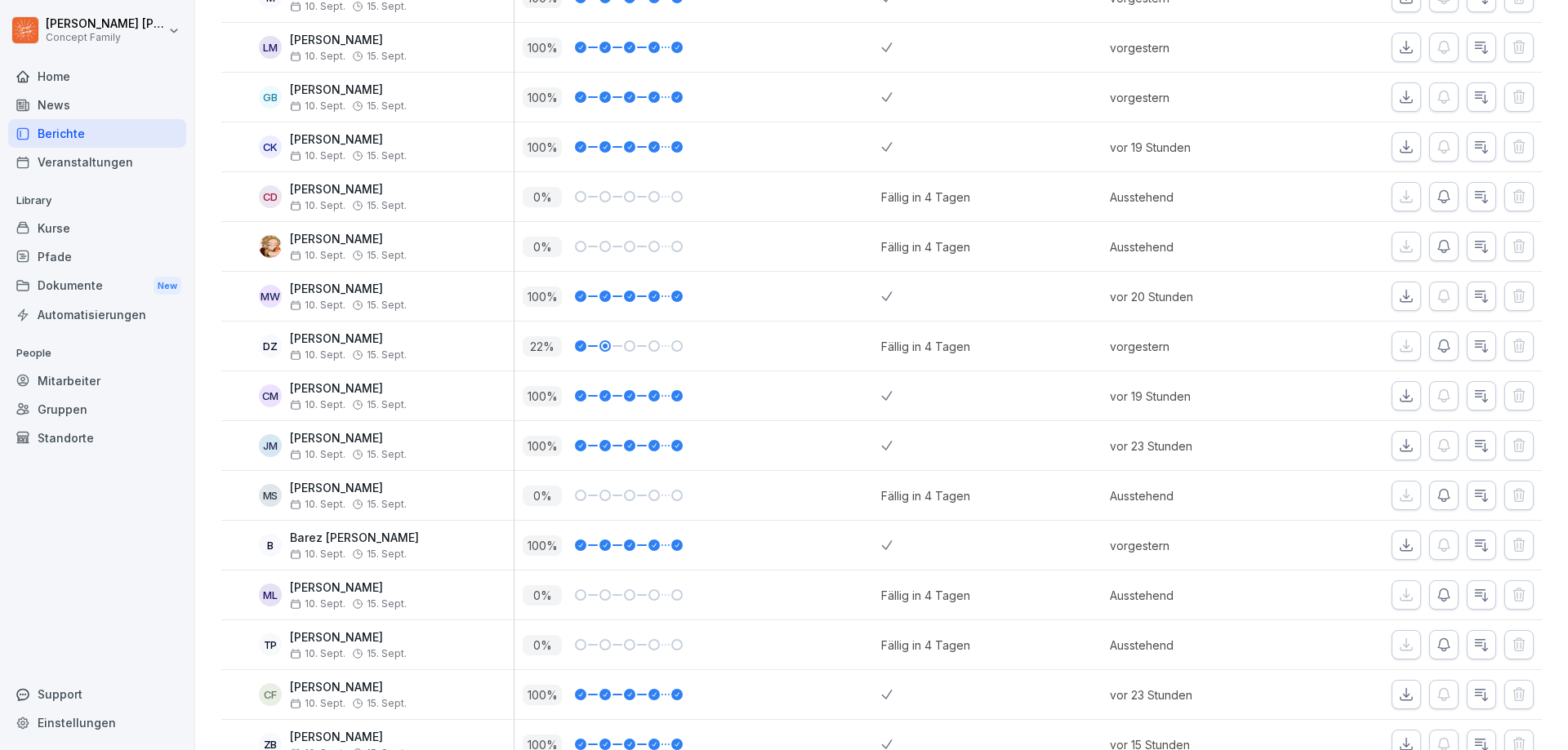
click at [1435, 492] on icon "button" at bounding box center [1443, 495] width 16 height 16
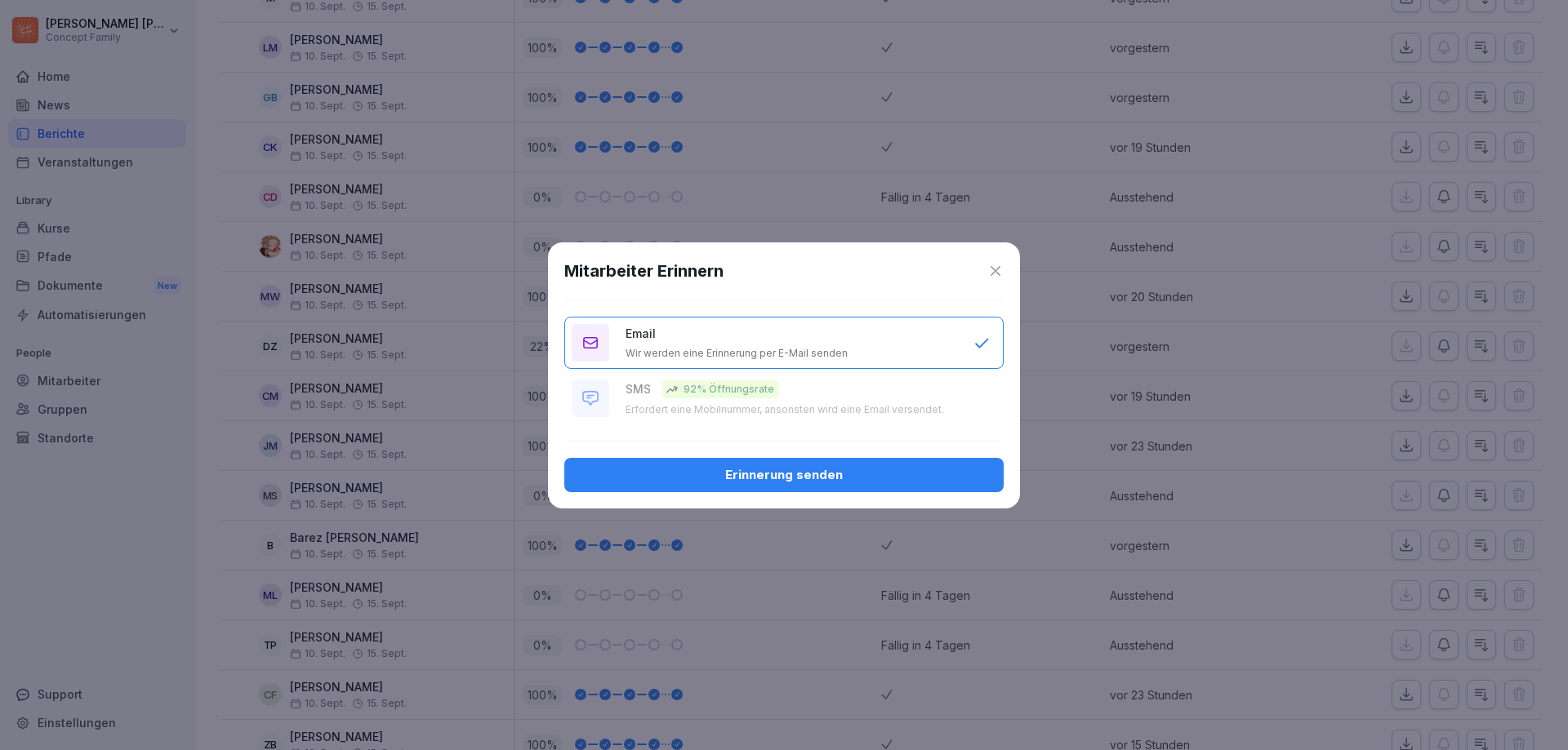
click at [775, 471] on div "Erinnerung senden" at bounding box center [784, 475] width 413 height 18
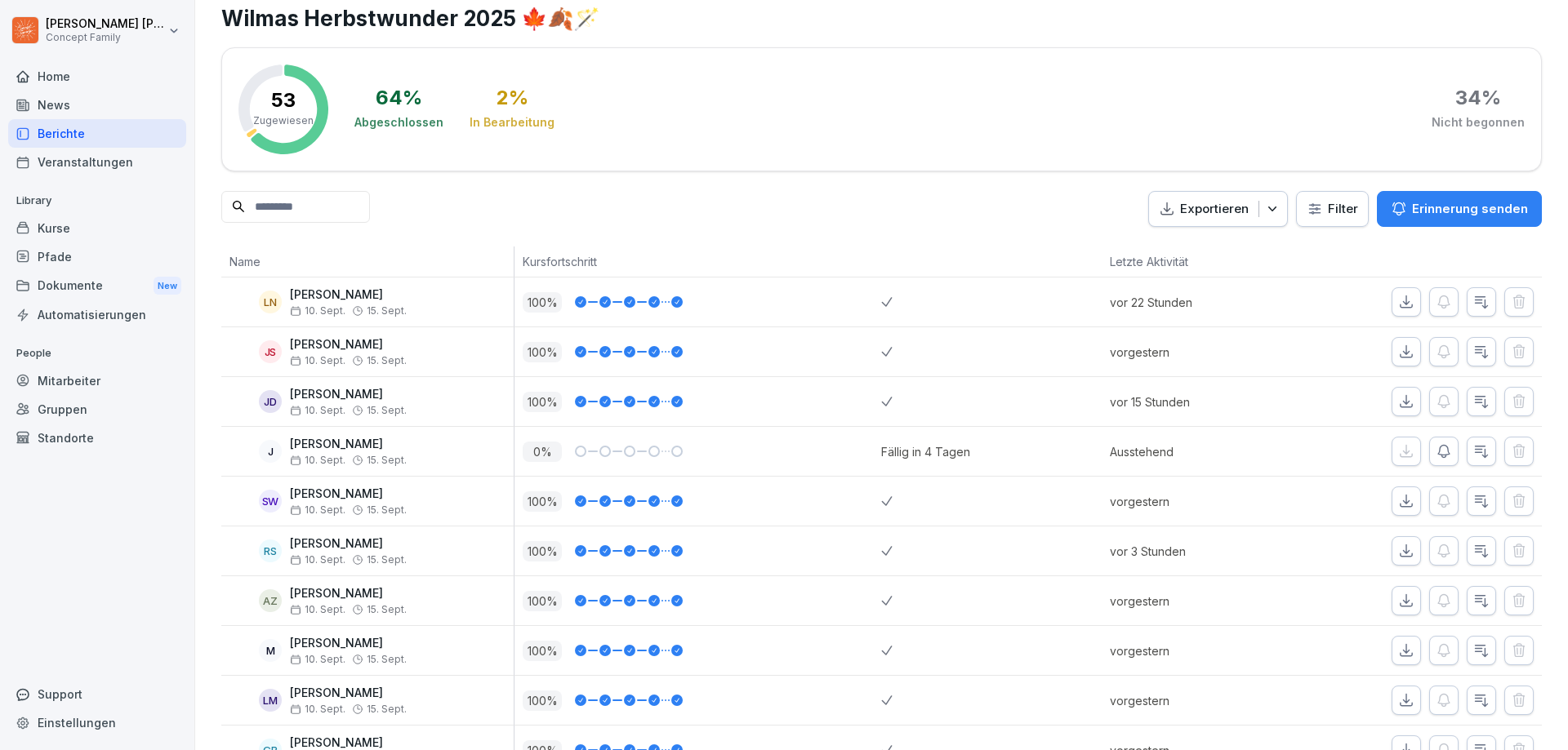
scroll to position [0, 0]
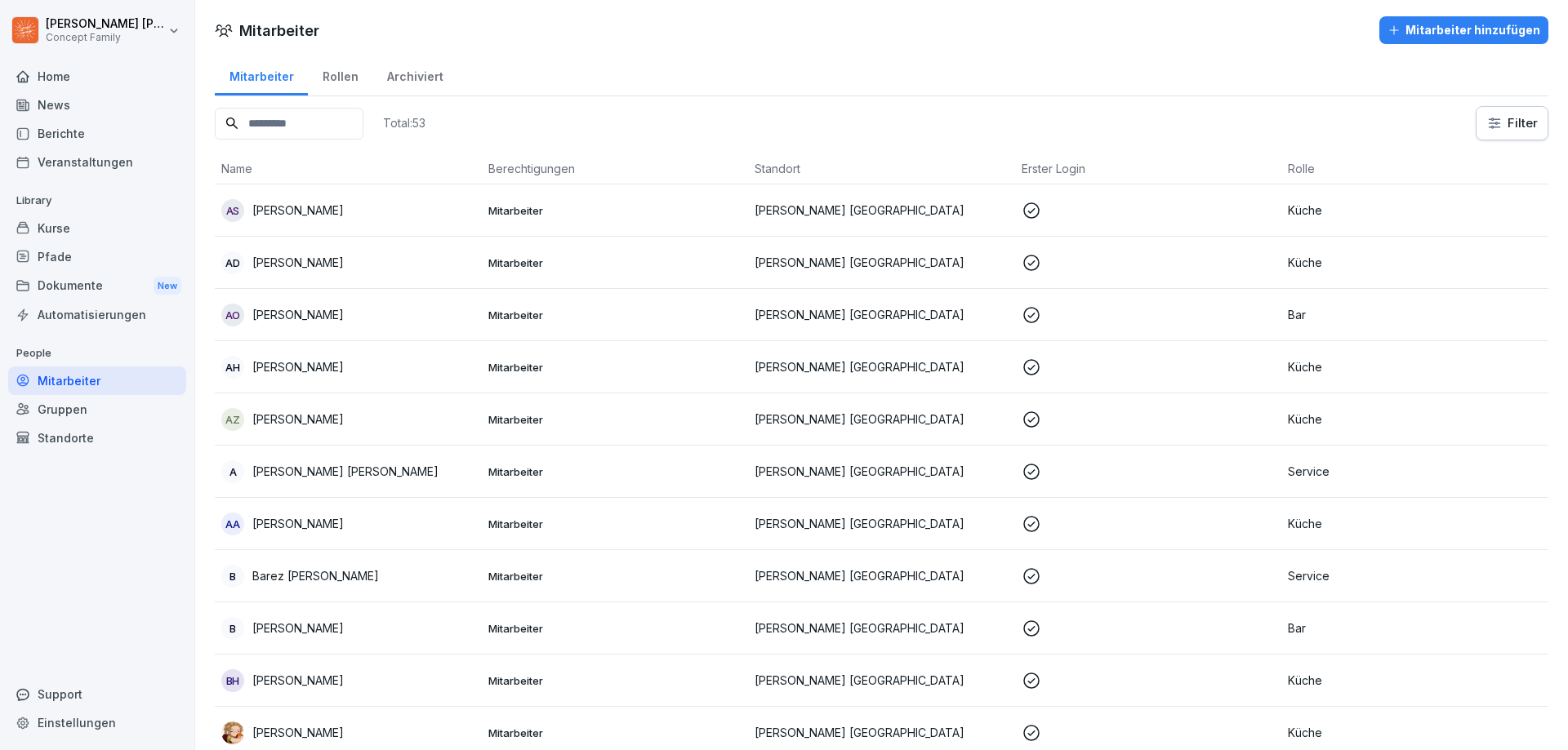
click at [97, 133] on div "Berichte" at bounding box center [97, 134] width 178 height 29
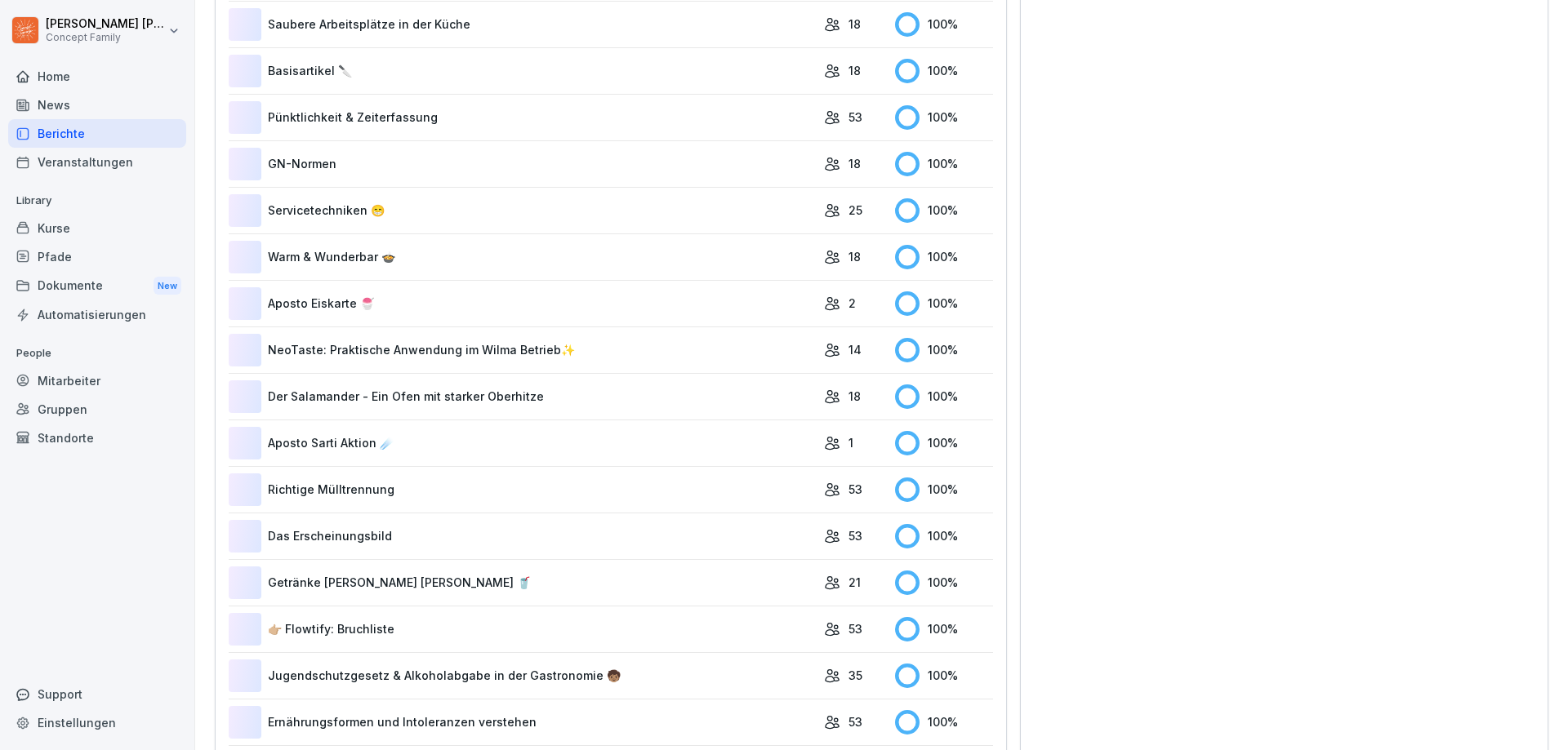
scroll to position [1922, 0]
